Goal: Check status: Check status

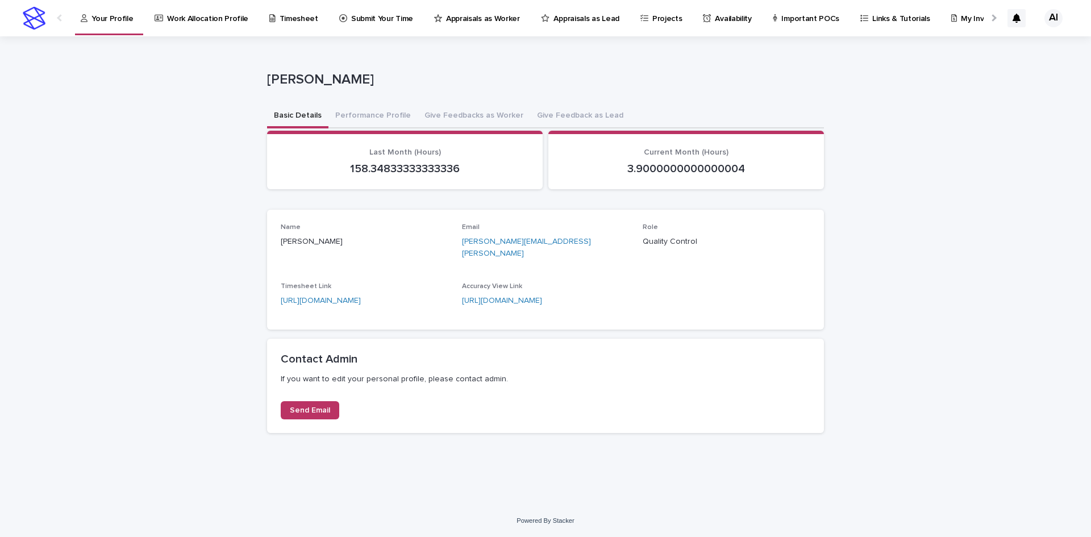
click at [693, 240] on p "Quality Control" at bounding box center [727, 242] width 168 height 12
click at [393, 157] on div "Last Month (Hours) 158.34833333333336" at bounding box center [405, 162] width 248 height 28
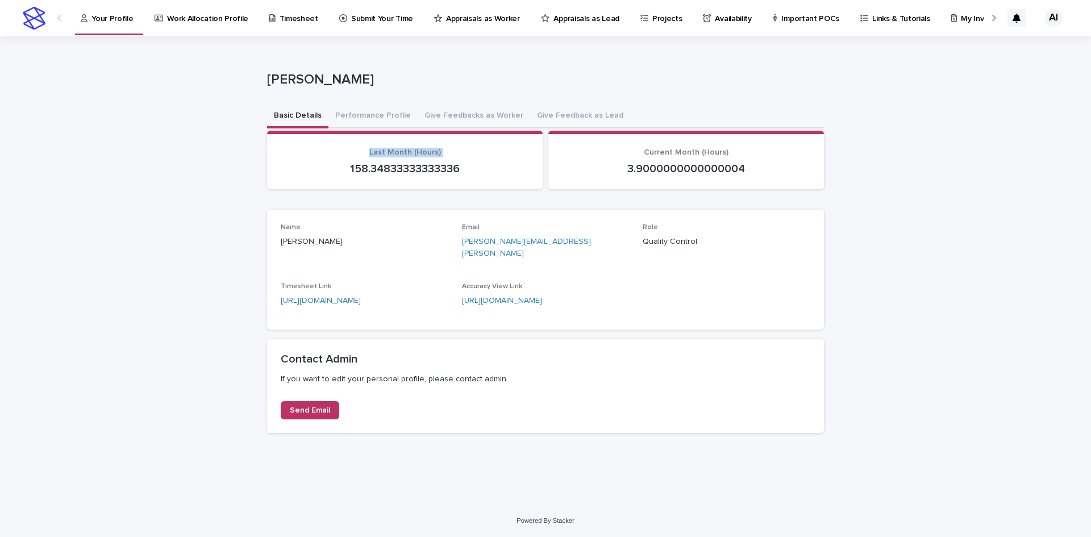
click at [393, 157] on div "Last Month (Hours) 158.34833333333336" at bounding box center [405, 162] width 248 height 28
click at [393, 173] on p "158.34833333333336" at bounding box center [405, 169] width 248 height 14
